Goal: Check status: Check status

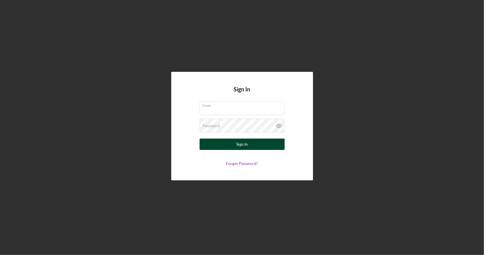
type input "[PERSON_NAME][EMAIL_ADDRESS][DOMAIN_NAME]"
click at [250, 144] on button "Sign In" at bounding box center [242, 143] width 85 height 11
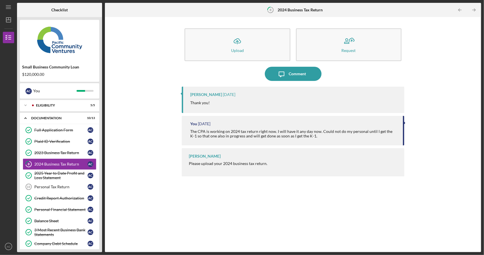
click at [148, 111] on div "Icon/Upload Upload Request Icon/Message Comment [PERSON_NAME] [DATE] Thank you!…" at bounding box center [293, 134] width 371 height 229
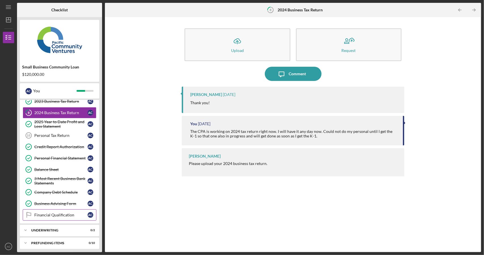
click at [71, 214] on div "Financial Qualification" at bounding box center [60, 215] width 53 height 5
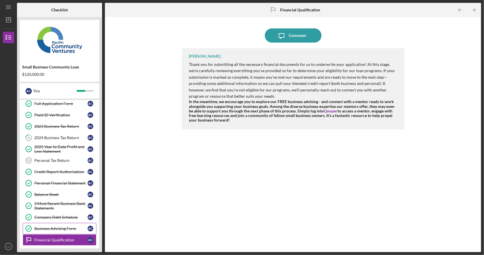
scroll to position [51, 0]
